Goal: Information Seeking & Learning: Learn about a topic

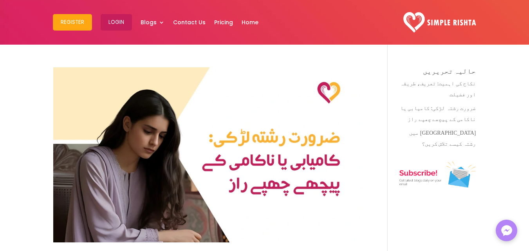
click at [348, 127] on img at bounding box center [208, 154] width 311 height 175
click at [393, 120] on div "حالیہ تحریریں نکاح کی اہمیت: تعریف، طریقہ اور فضیلت ضرورت رشتہ لڑکی: کامیابی یا…" at bounding box center [432, 140] width 88 height 146
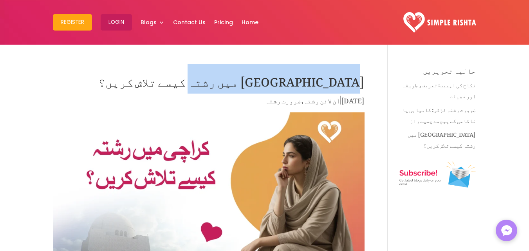
drag, startPoint x: 363, startPoint y: 76, endPoint x: 253, endPoint y: 84, distance: 110.0
click at [253, 84] on h1 "[GEOGRAPHIC_DATA] میں رشتہ کیسے تلاش کریں؟" at bounding box center [208, 80] width 311 height 27
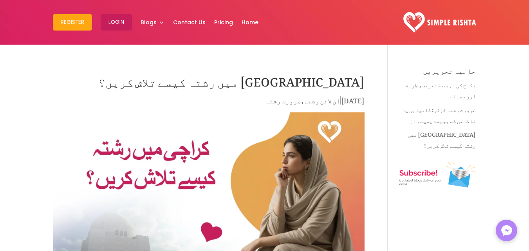
click at [253, 84] on h1 "[GEOGRAPHIC_DATA] میں رشتہ کیسے تلاش کریں؟" at bounding box center [208, 80] width 311 height 27
click at [265, 85] on h1 "[GEOGRAPHIC_DATA] میں رشتہ کیسے تلاش کریں؟" at bounding box center [208, 80] width 311 height 27
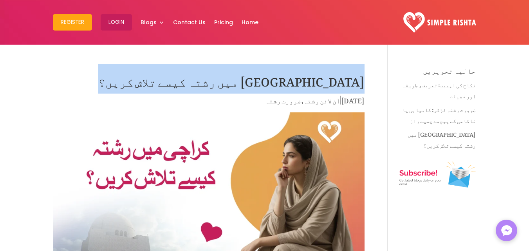
click at [265, 85] on h1 "[GEOGRAPHIC_DATA] میں رشتہ کیسے تلاش کریں؟" at bounding box center [208, 80] width 311 height 27
copy div "[GEOGRAPHIC_DATA] میں رشتہ کیسے تلاش کریں؟"
